Goal: Task Accomplishment & Management: Manage account settings

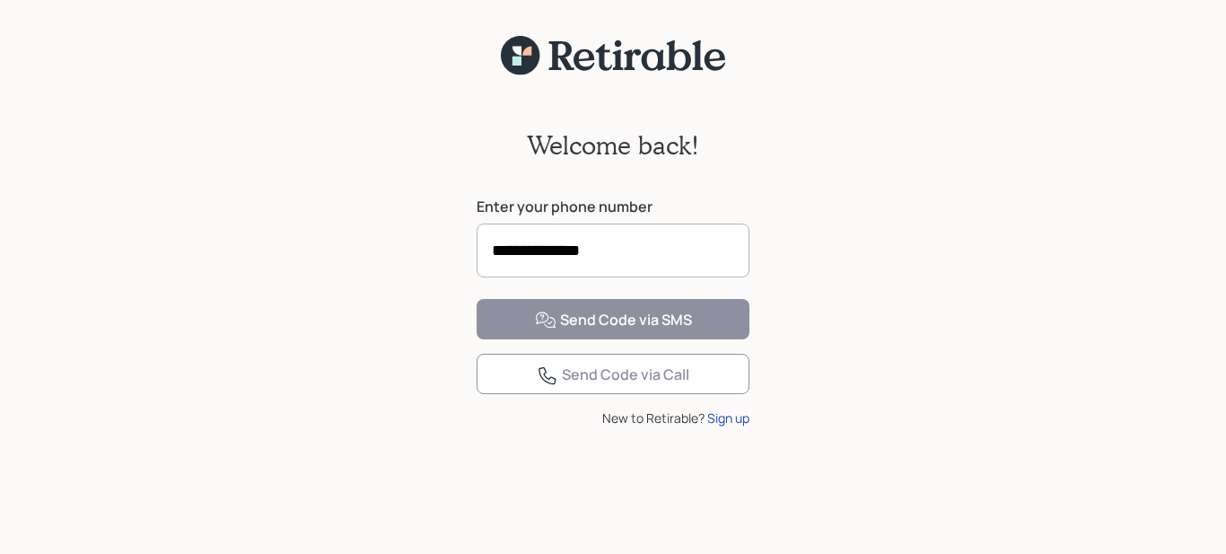
type input "**********"
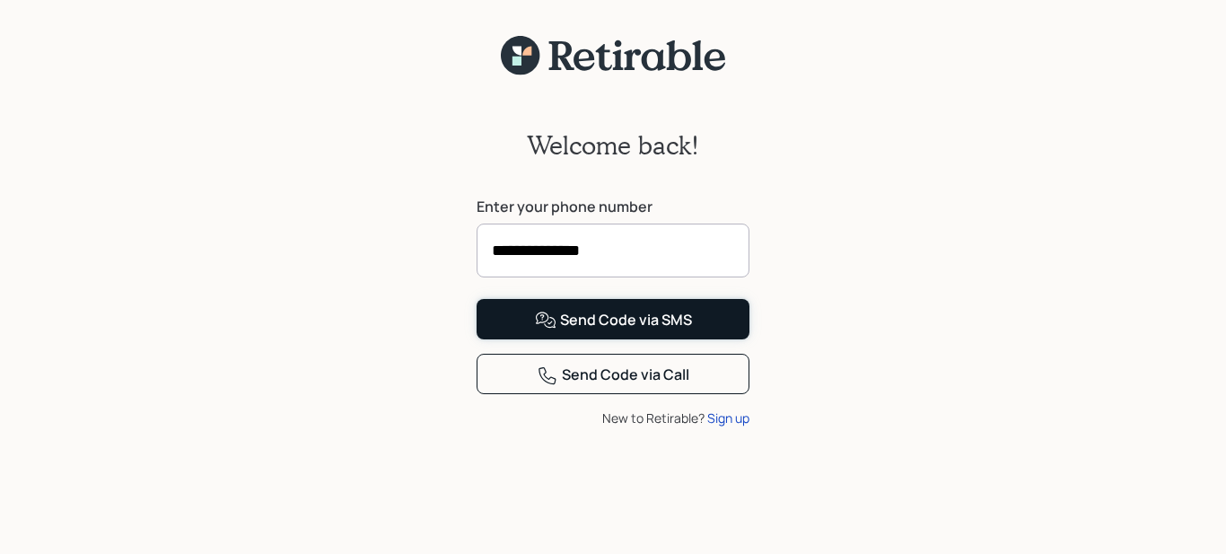
click at [590, 331] on div "Send Code via SMS" at bounding box center [613, 321] width 157 height 22
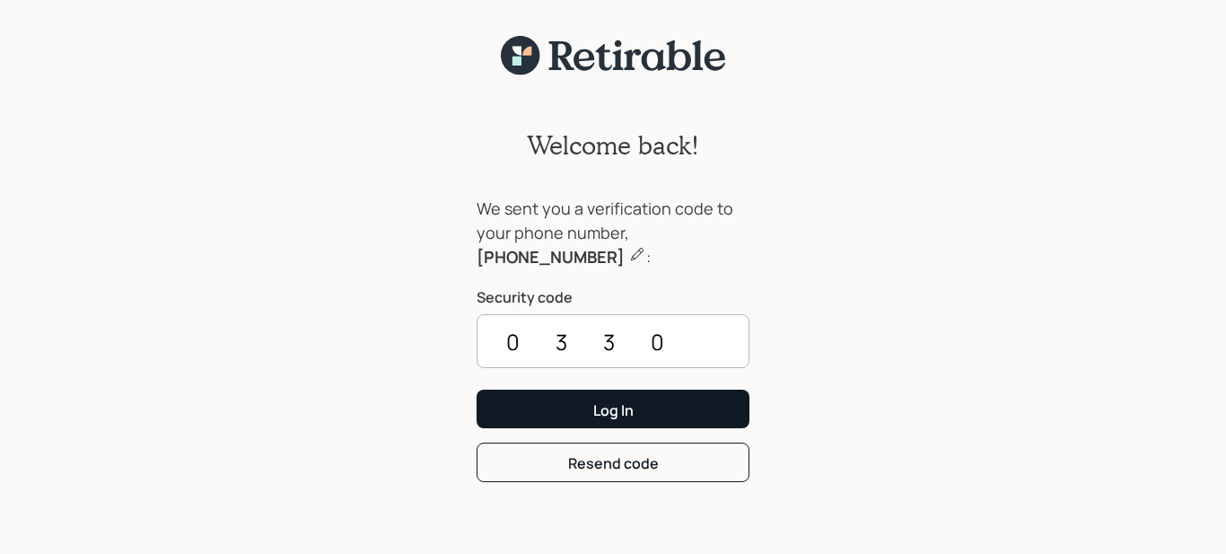
type input "0330"
click at [610, 408] on div "Log In" at bounding box center [613, 410] width 40 height 20
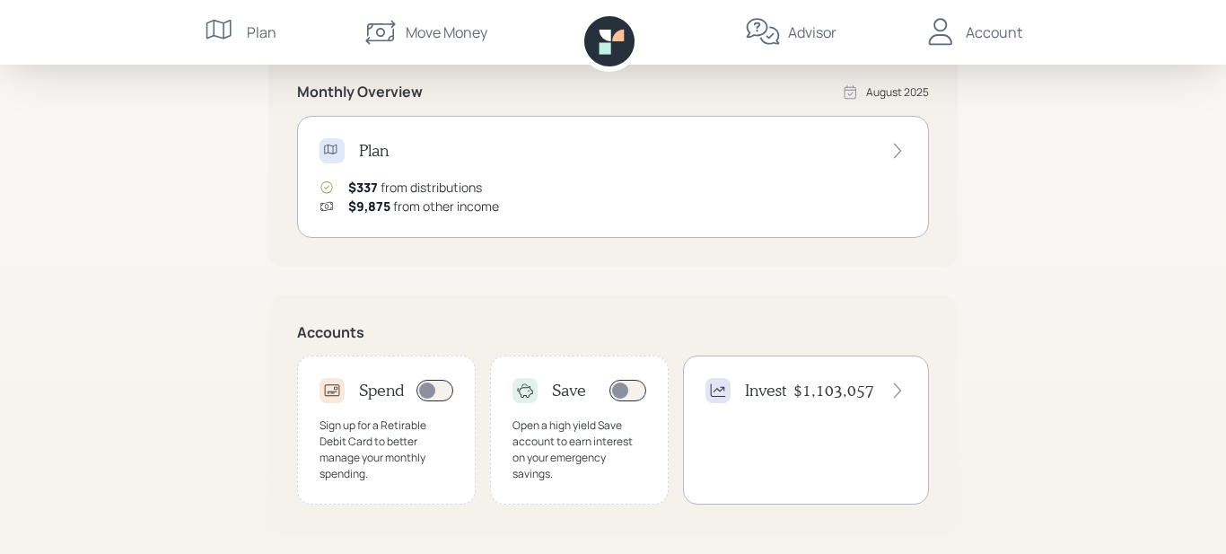
scroll to position [352, 0]
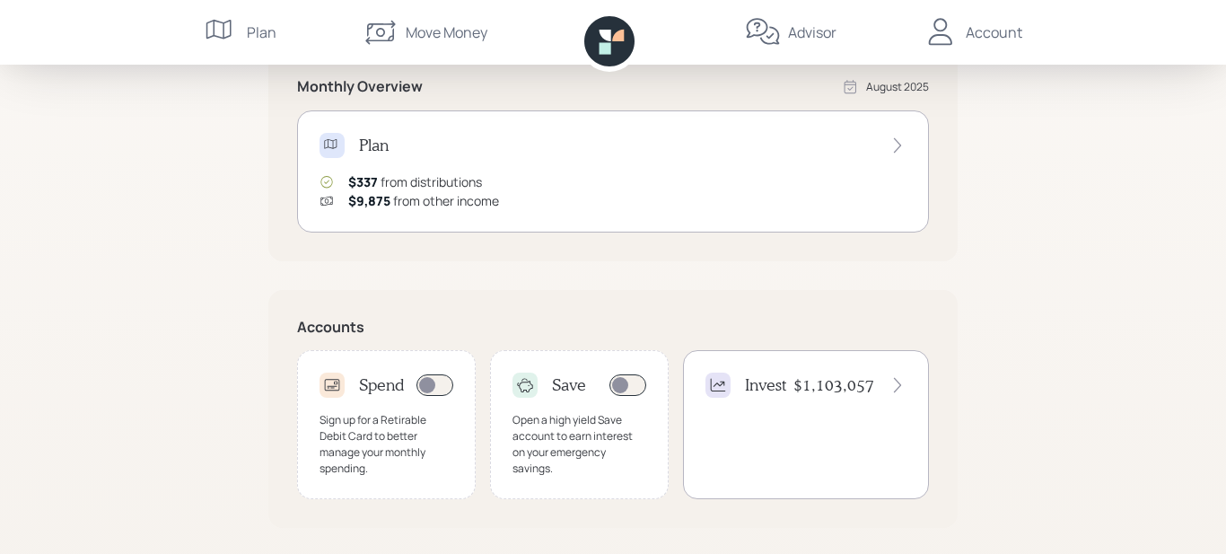
click at [902, 152] on icon at bounding box center [897, 145] width 18 height 18
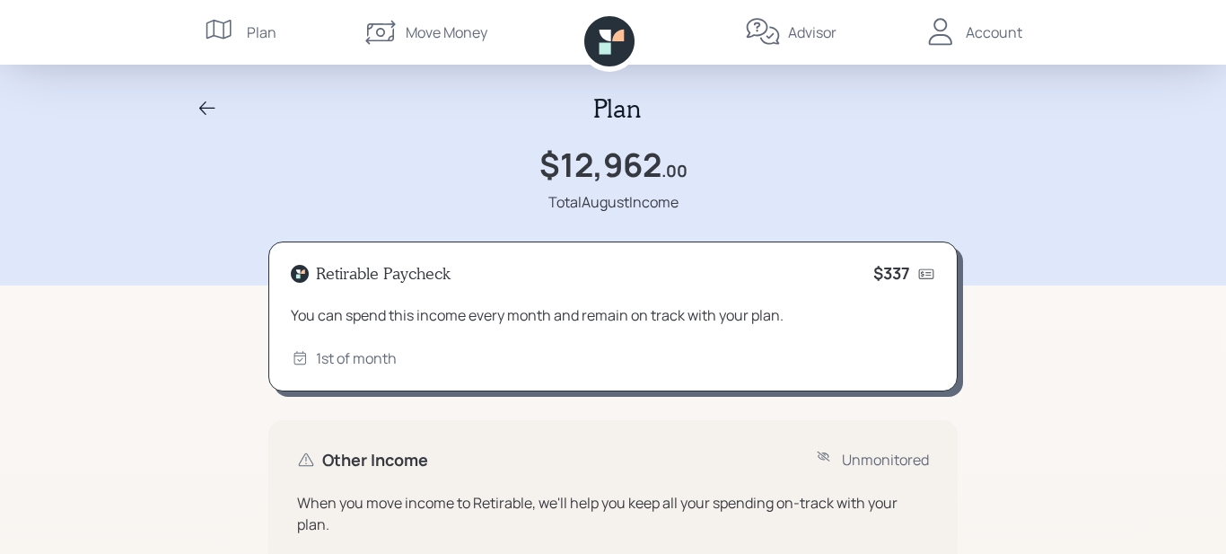
click at [206, 109] on icon at bounding box center [208, 109] width 22 height 22
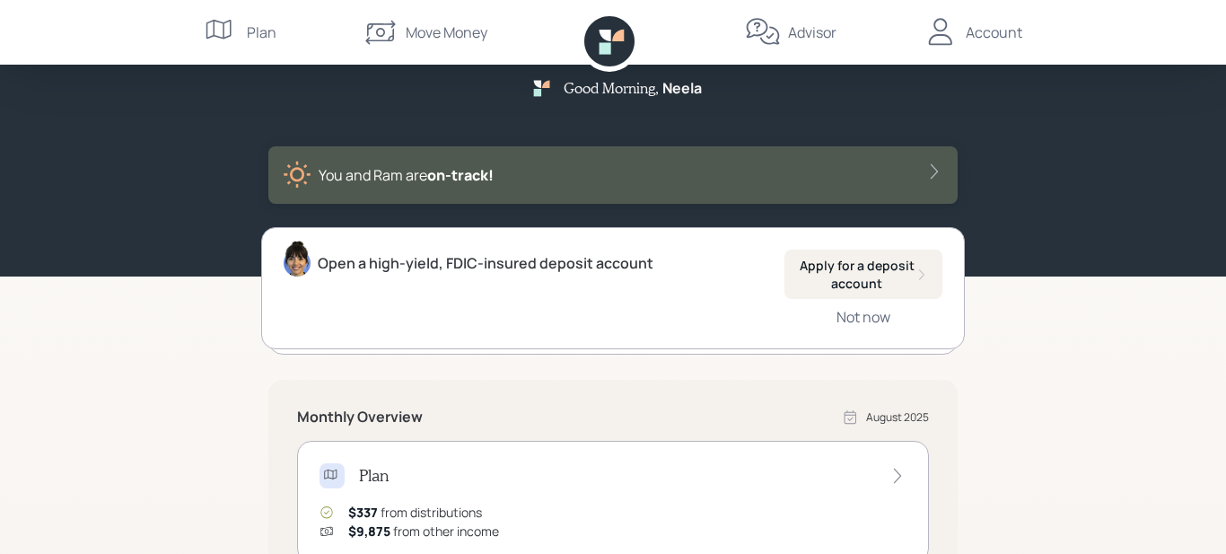
scroll to position [21, 0]
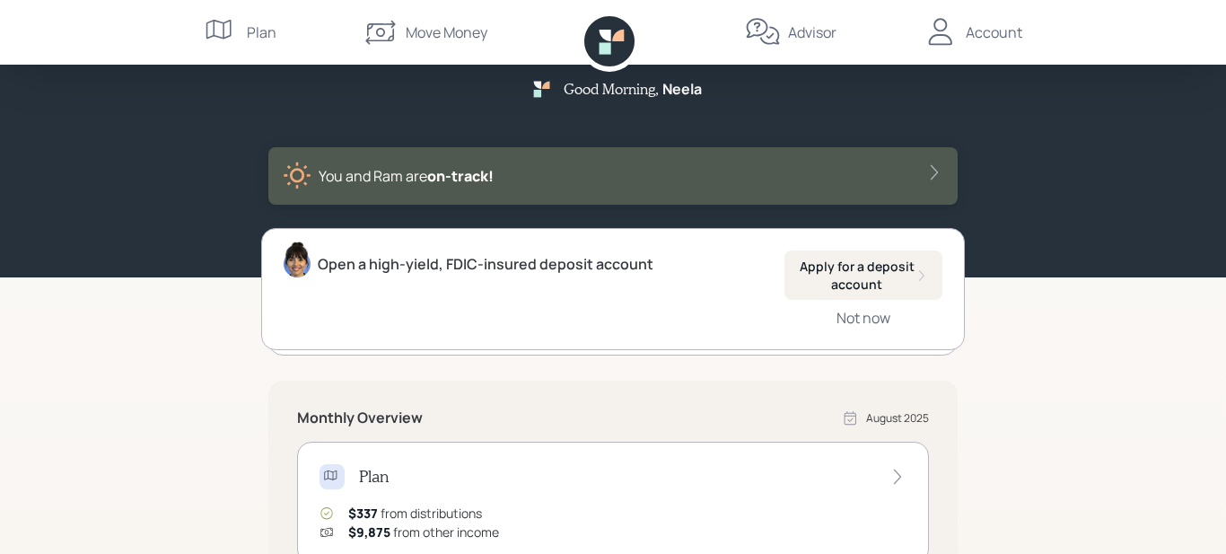
click at [897, 475] on icon at bounding box center [897, 476] width 18 height 18
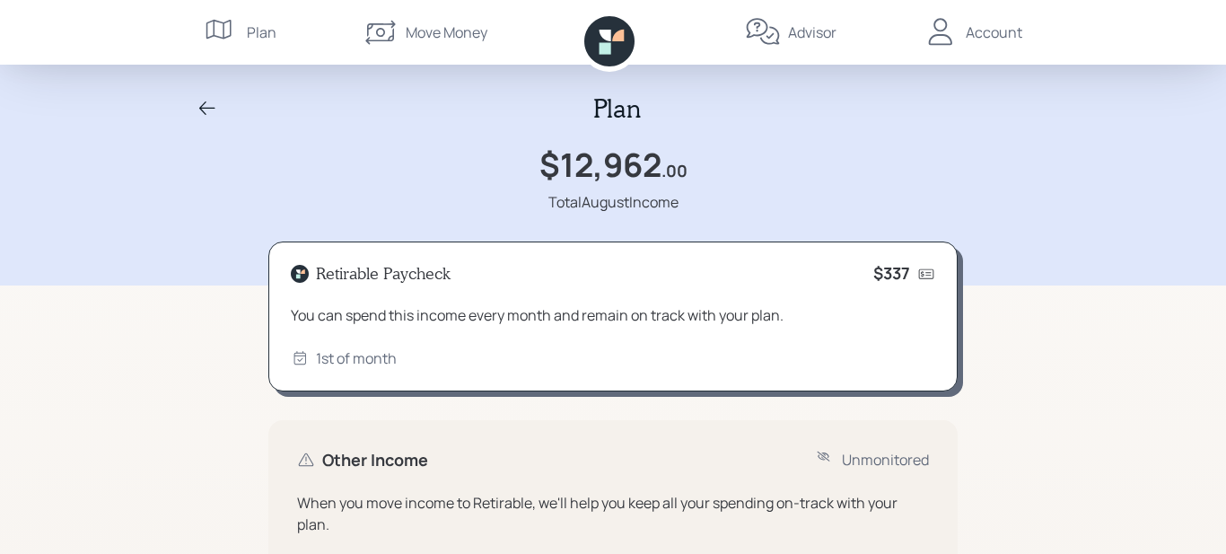
click at [994, 29] on div "Account" at bounding box center [994, 33] width 57 height 22
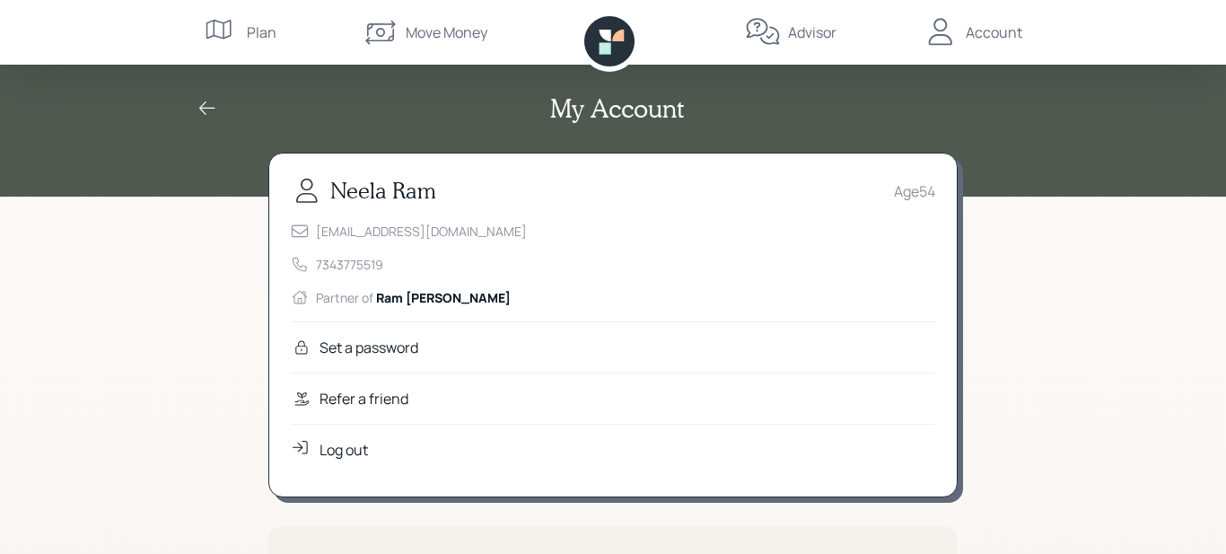
click at [204, 111] on icon at bounding box center [207, 107] width 16 height 13
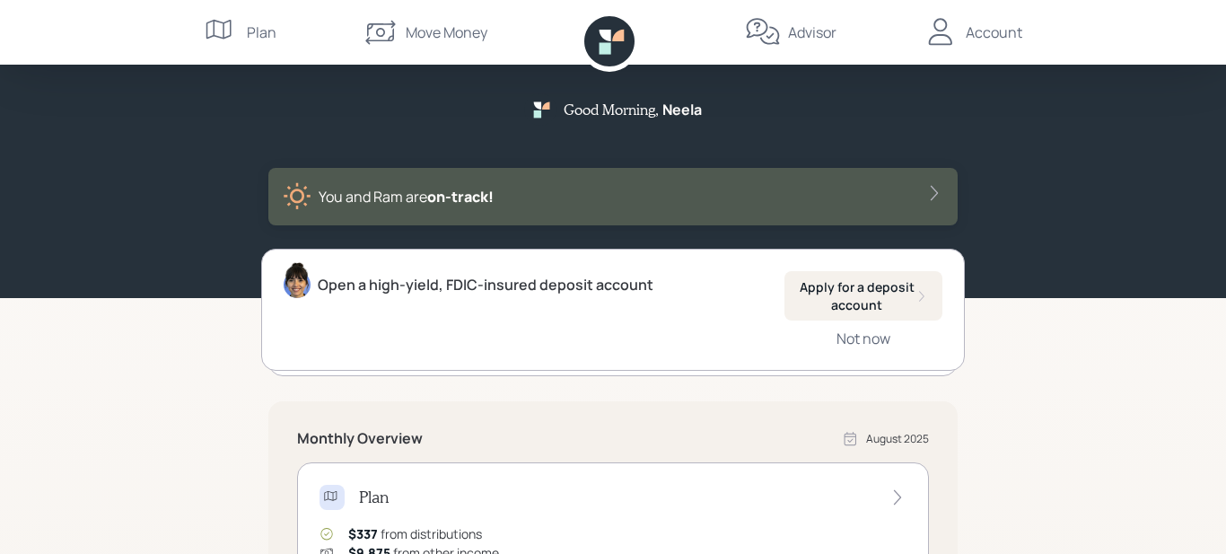
click at [899, 500] on icon at bounding box center [897, 497] width 18 height 18
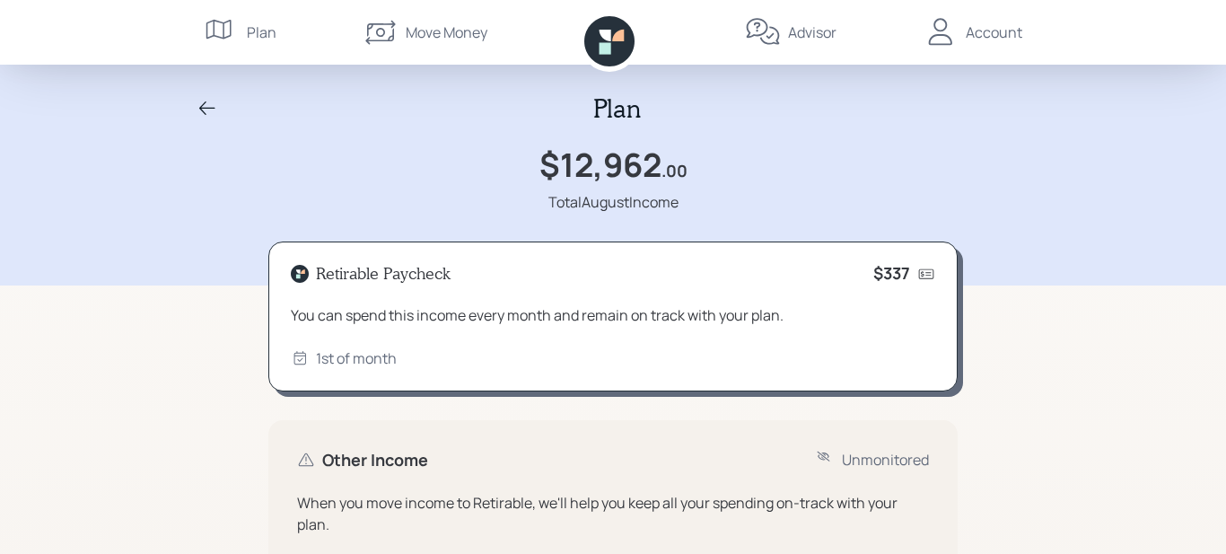
click at [922, 271] on icon at bounding box center [926, 274] width 18 height 18
click at [626, 39] on icon at bounding box center [609, 41] width 50 height 50
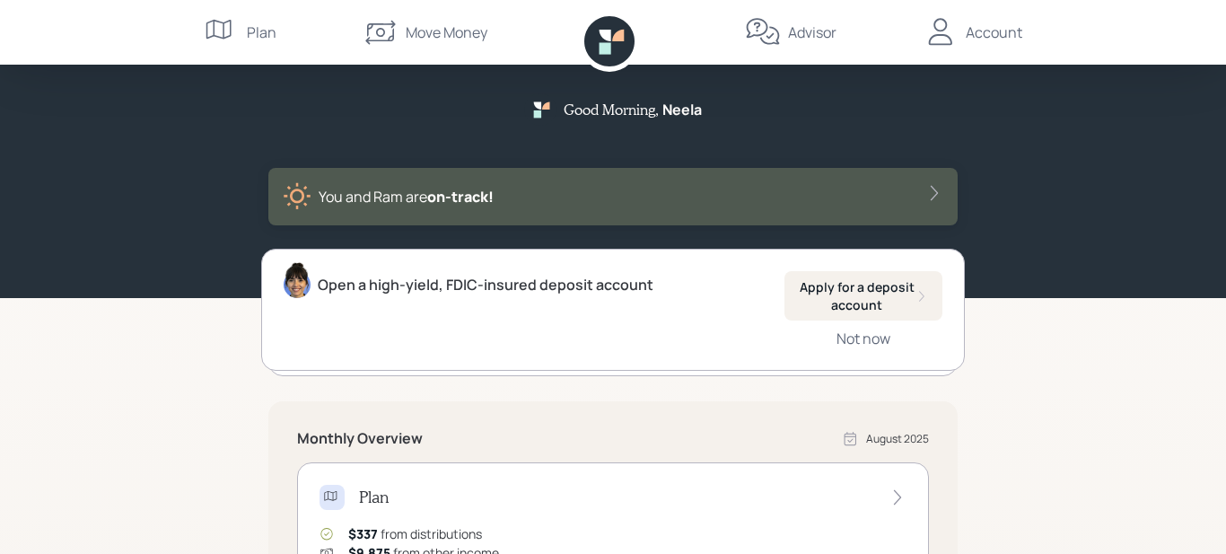
click at [932, 191] on icon at bounding box center [934, 193] width 18 height 18
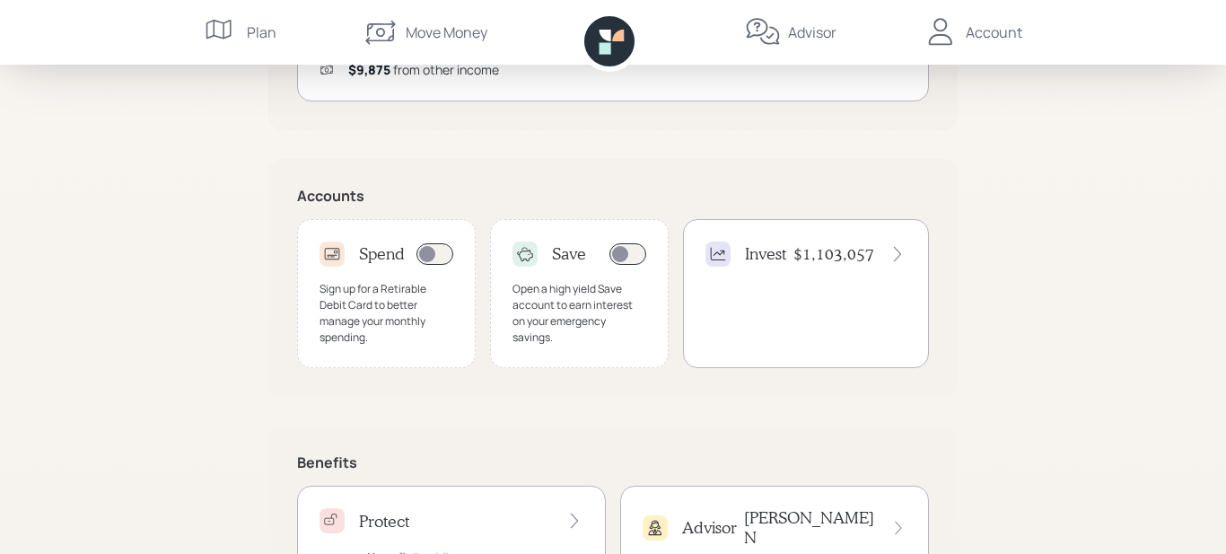
scroll to position [519, 0]
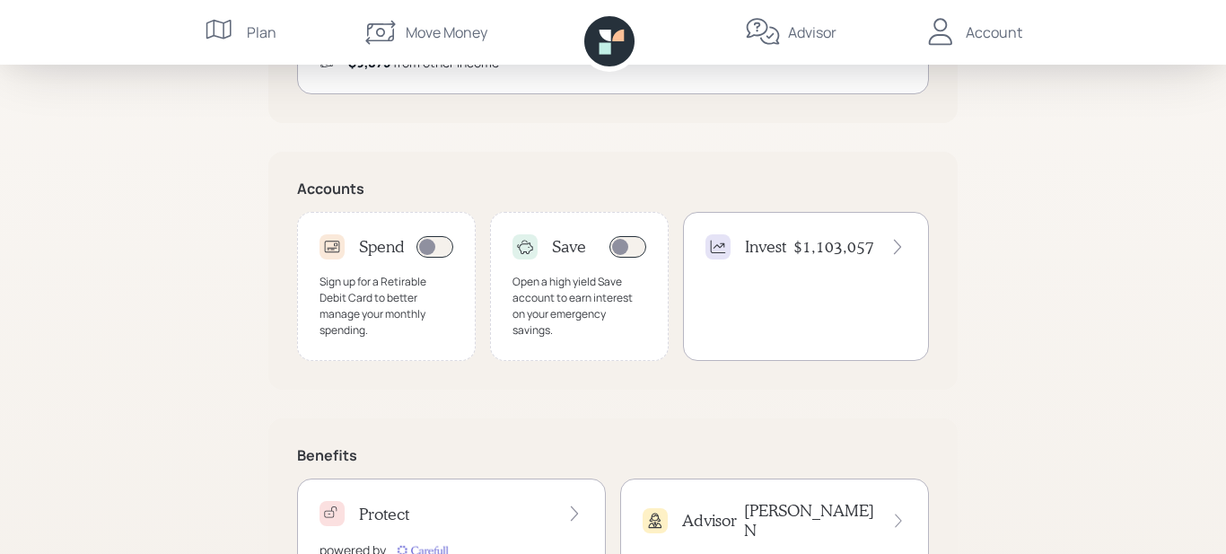
click at [901, 249] on icon at bounding box center [897, 247] width 18 height 18
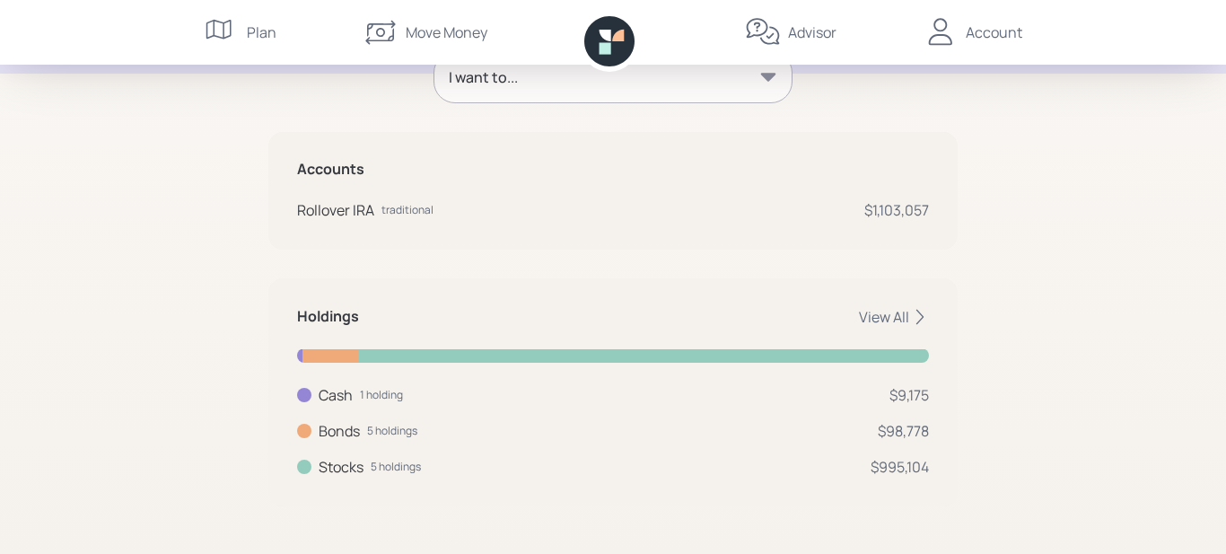
scroll to position [279, 0]
click at [895, 316] on div "View All" at bounding box center [894, 314] width 70 height 20
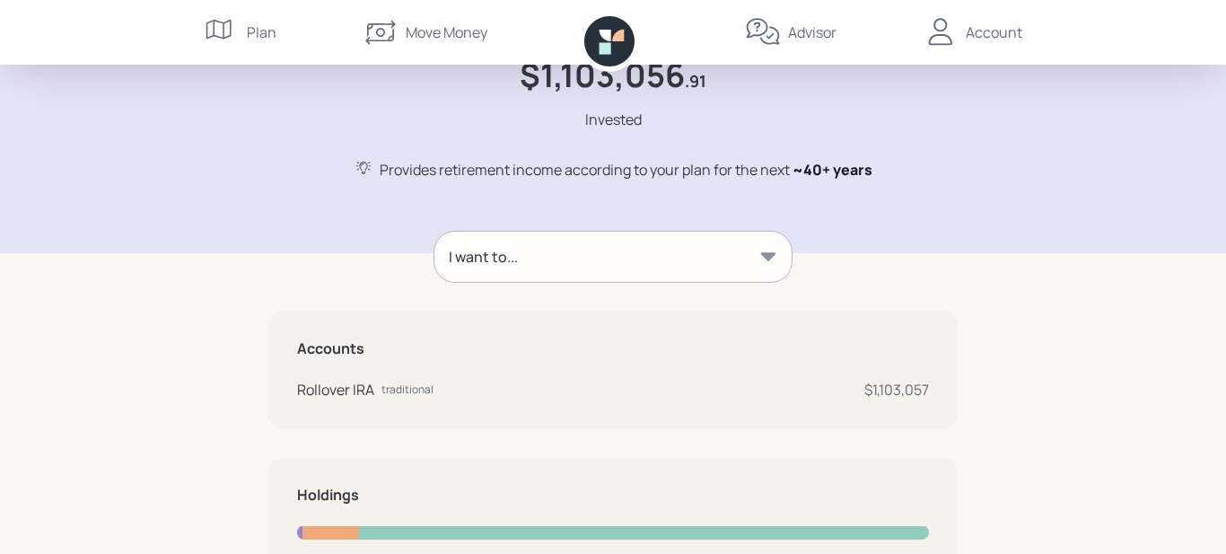
scroll to position [0, 0]
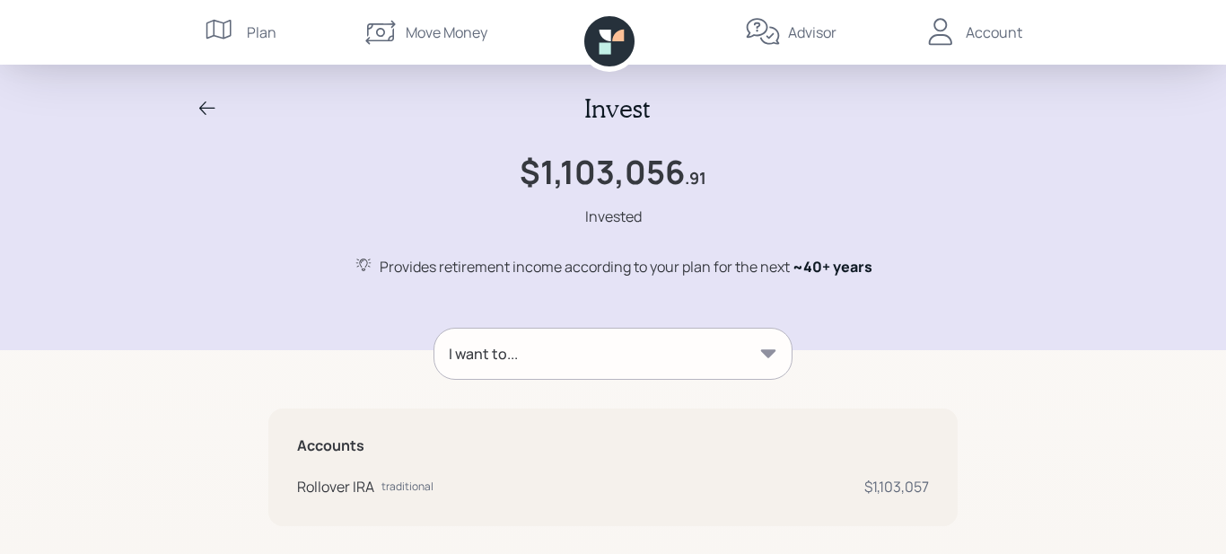
click at [984, 36] on div "Account" at bounding box center [994, 33] width 57 height 22
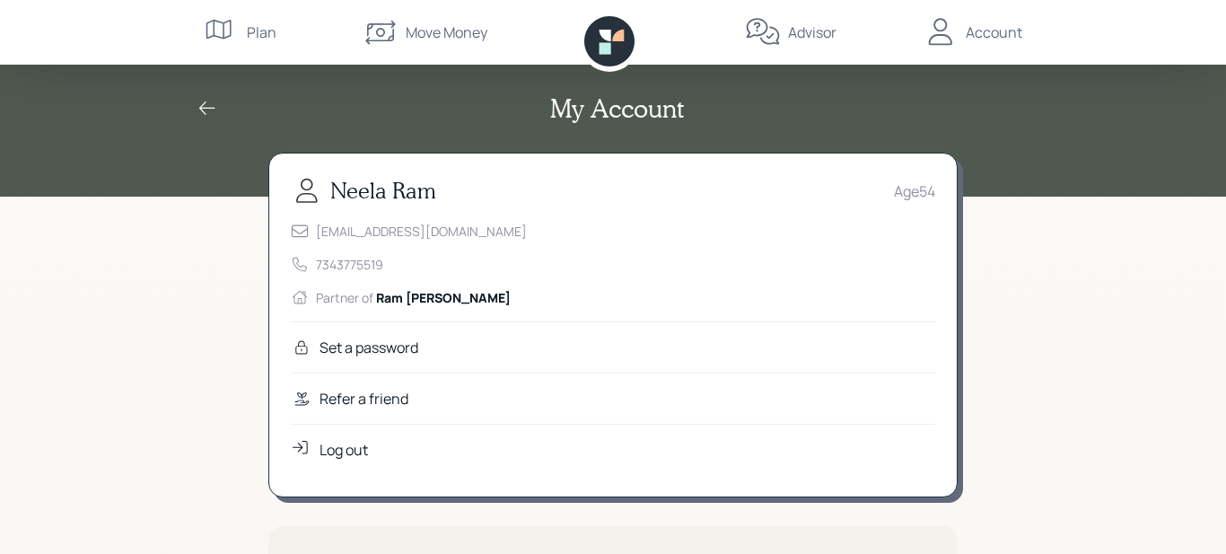
click at [338, 450] on div "Log out" at bounding box center [343, 450] width 48 height 22
